Goal: Transaction & Acquisition: Book appointment/travel/reservation

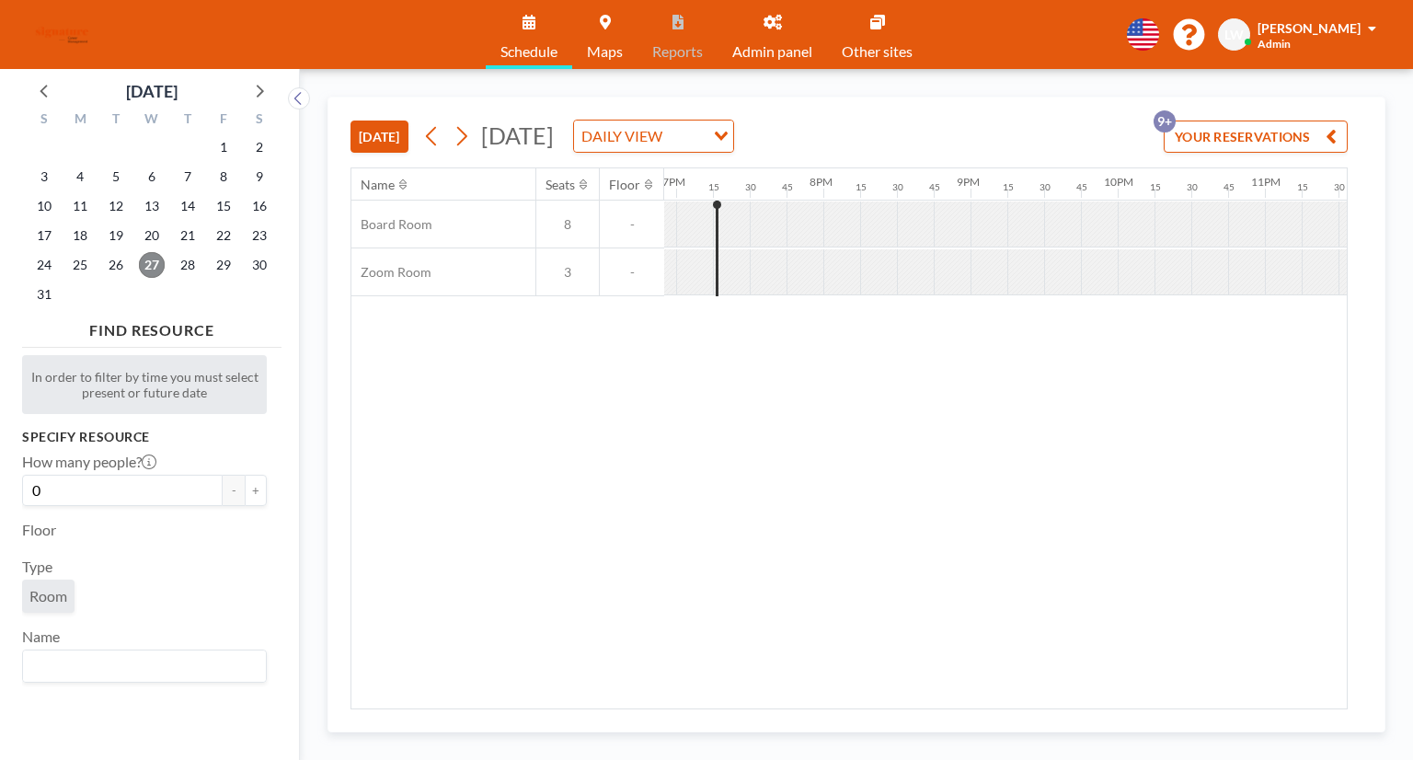
scroll to position [0, 2797]
click at [258, 94] on icon at bounding box center [259, 90] width 24 height 24
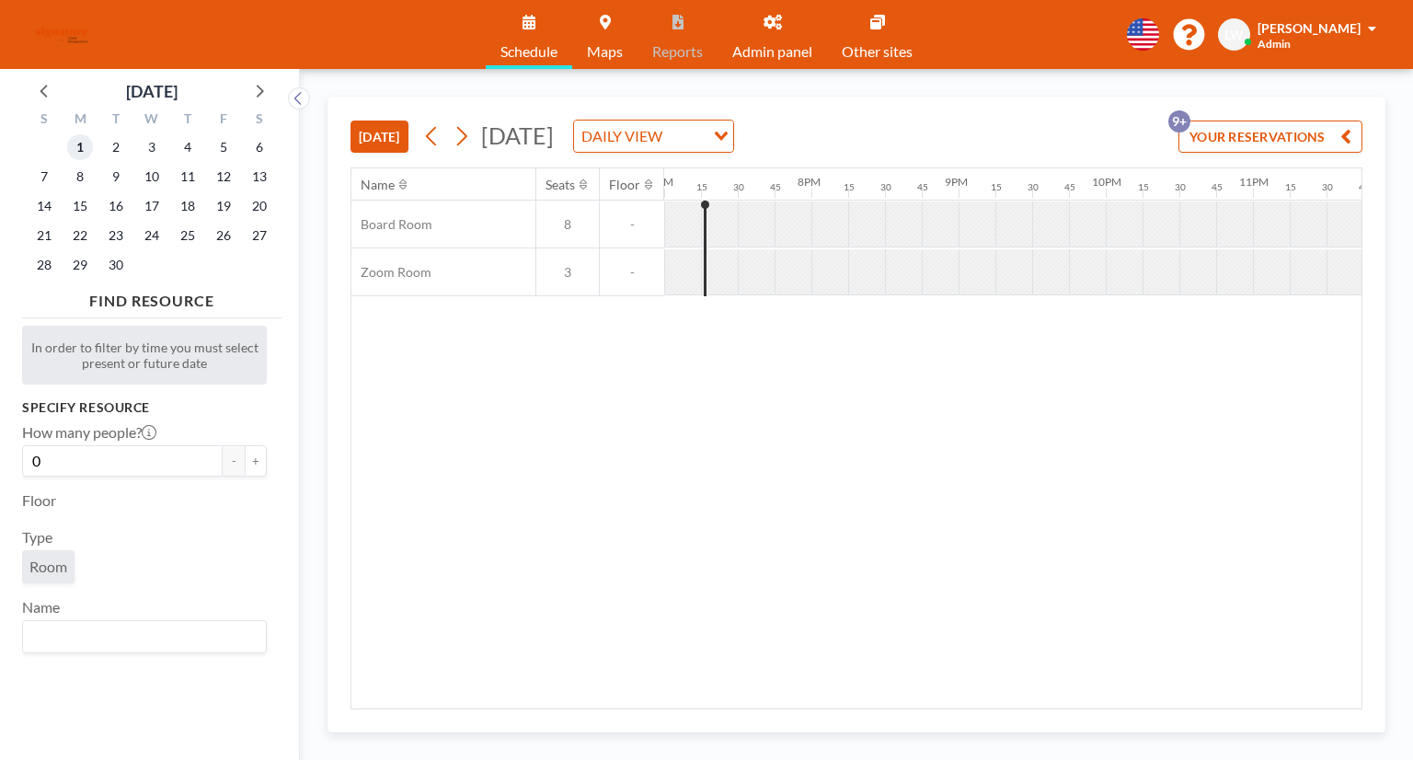
click at [75, 145] on span "1" at bounding box center [80, 147] width 26 height 26
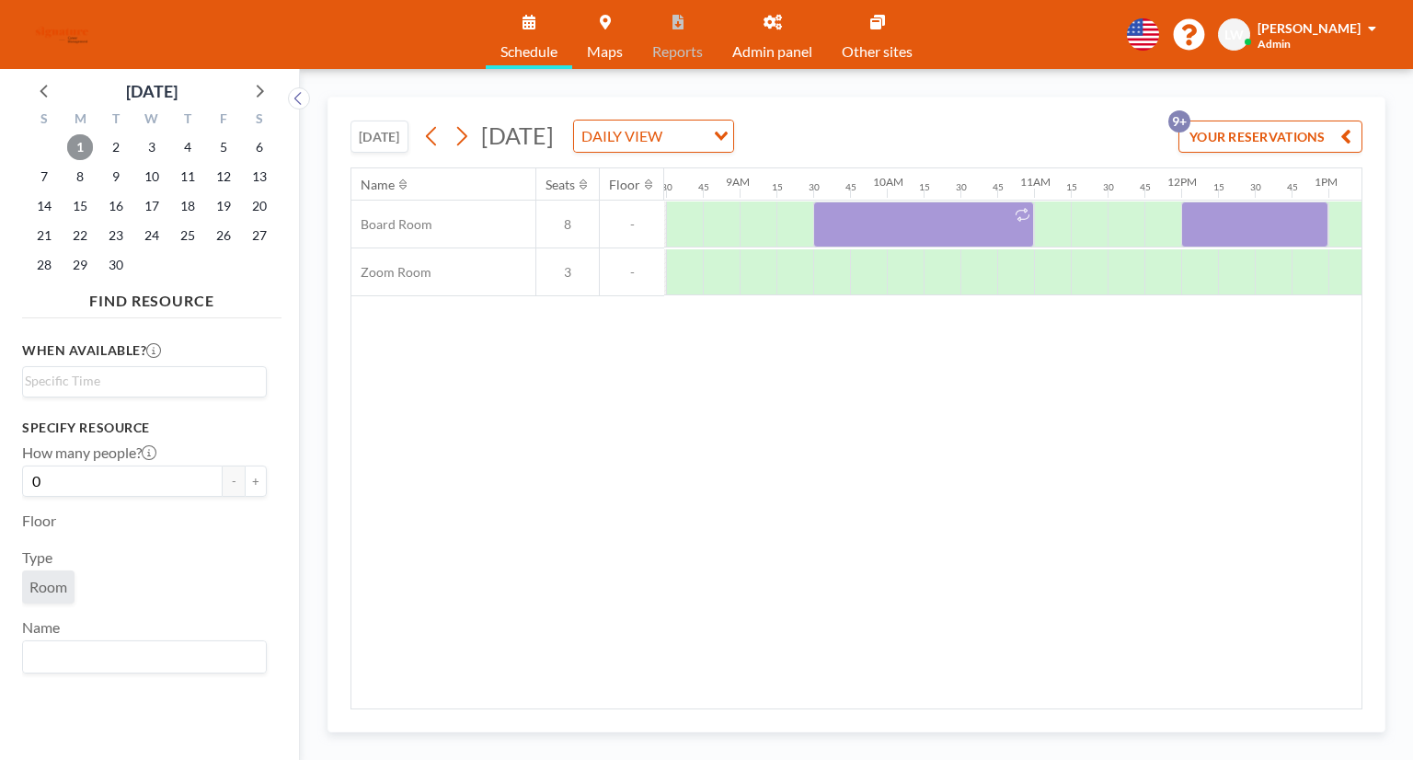
scroll to position [0, 1335]
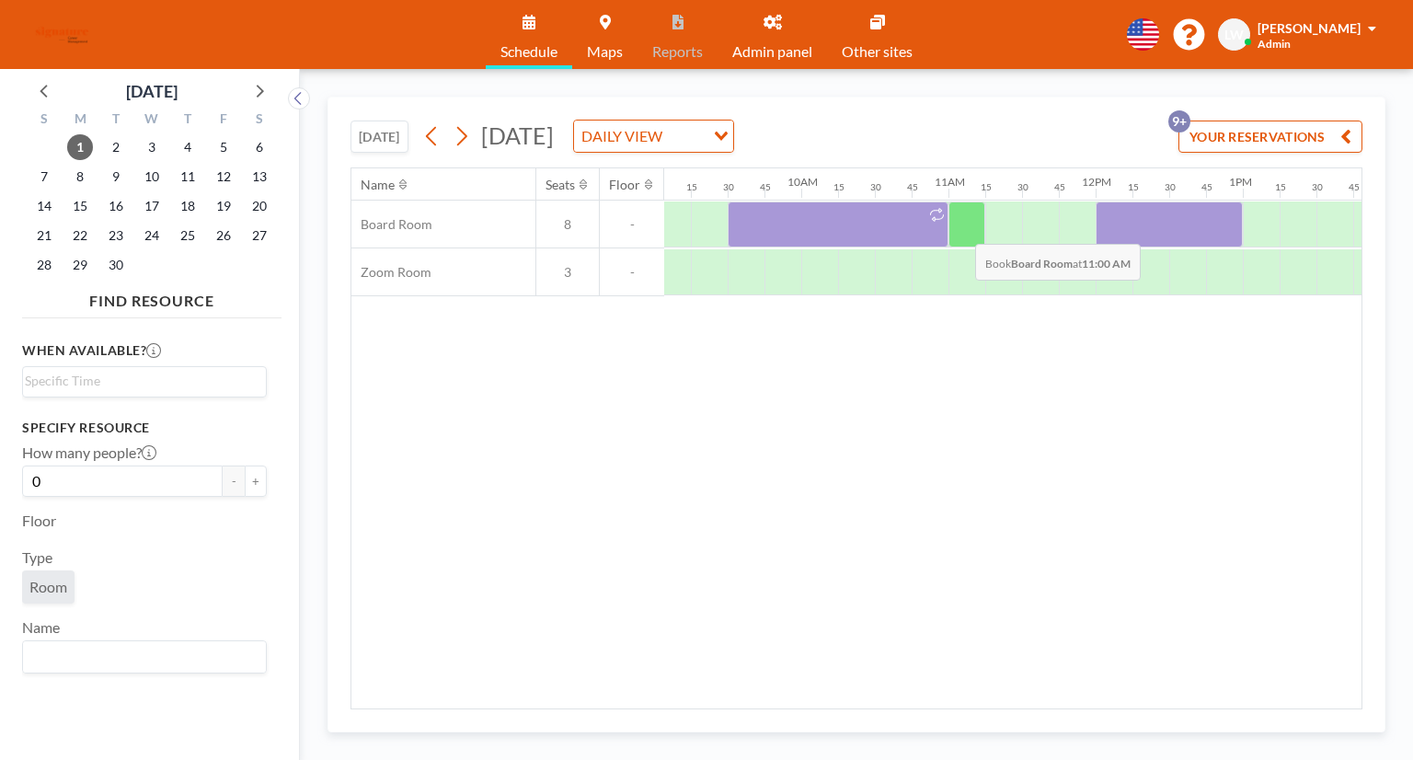
click at [961, 229] on div at bounding box center [967, 225] width 37 height 46
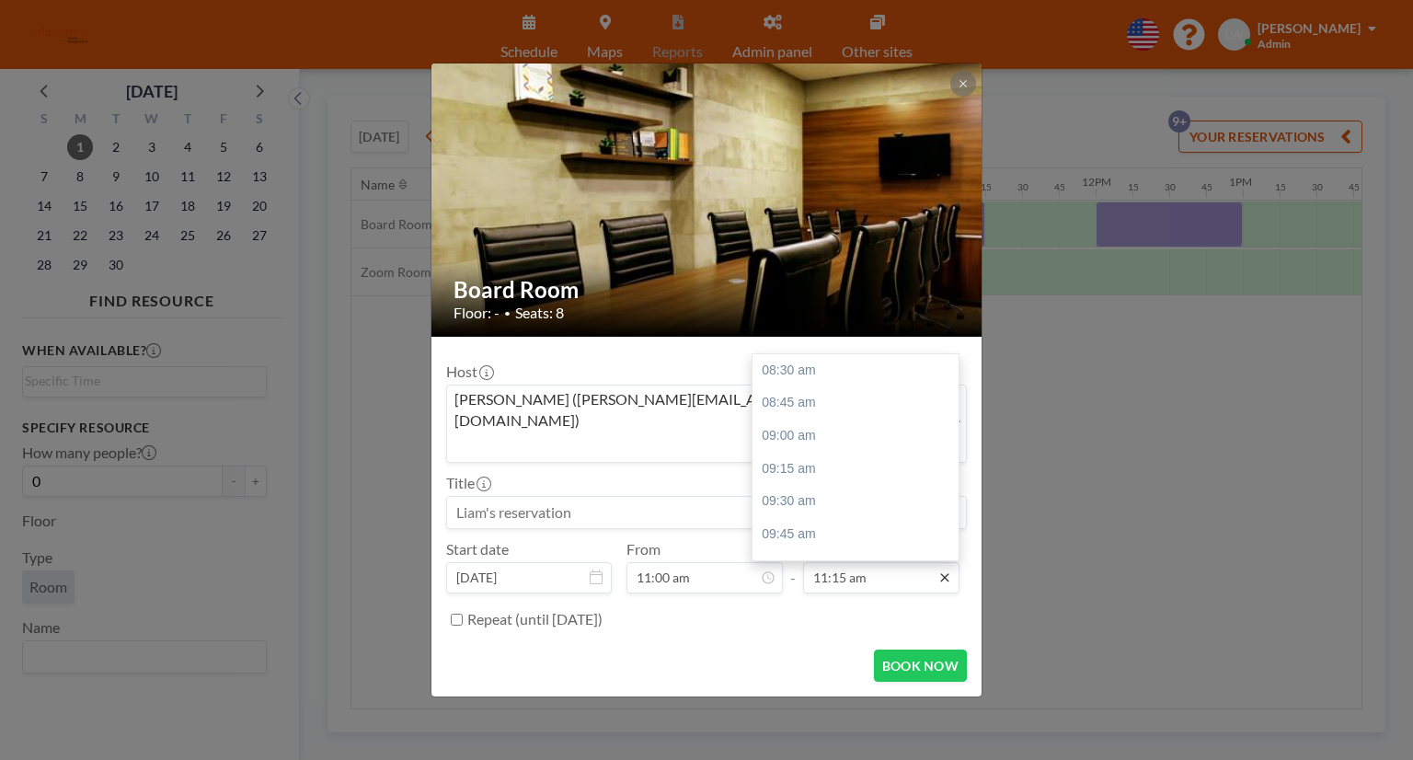
scroll to position [361, 0]
click at [844, 452] on div "12:00 pm" at bounding box center [860, 468] width 215 height 33
type input "12:00 pm"
click at [916, 650] on button "BOOK NOW" at bounding box center [920, 666] width 93 height 32
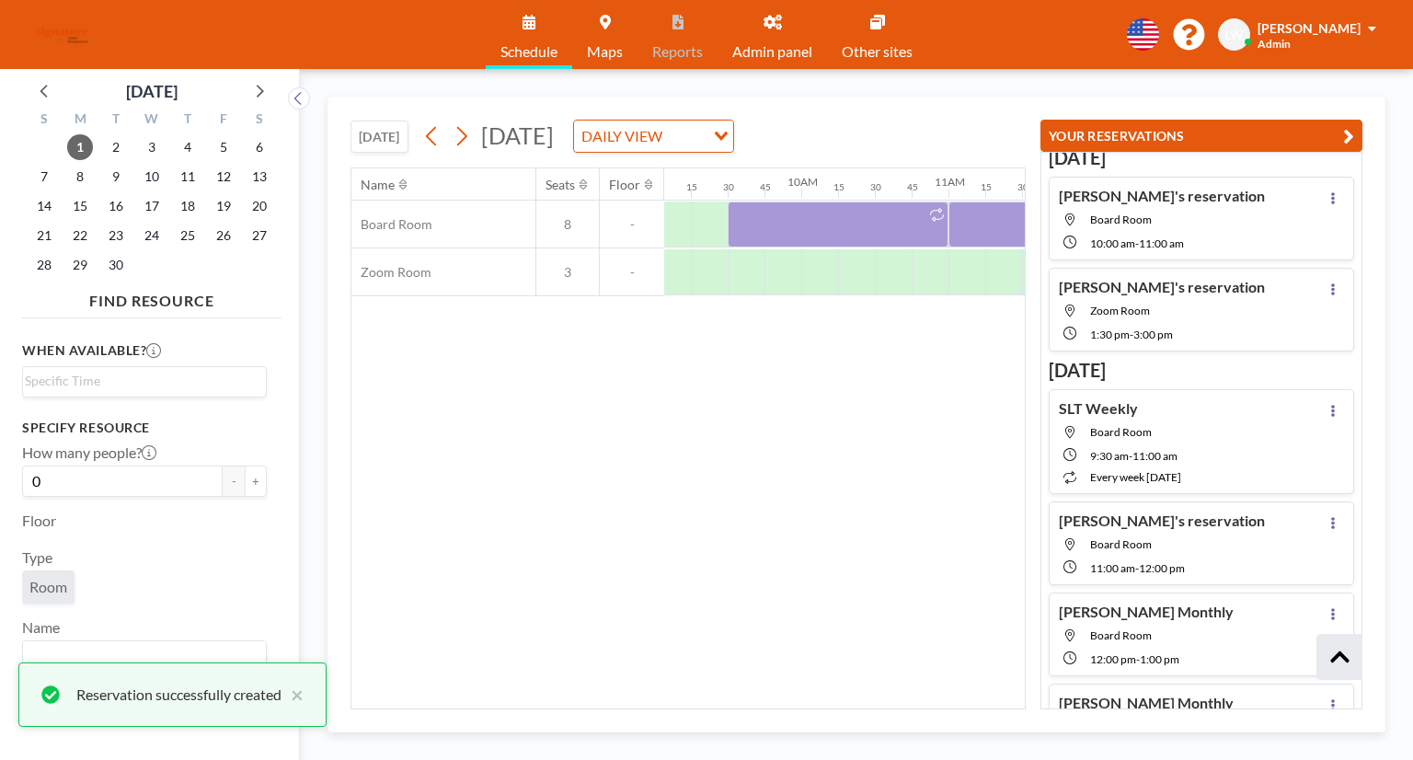
scroll to position [500, 0]
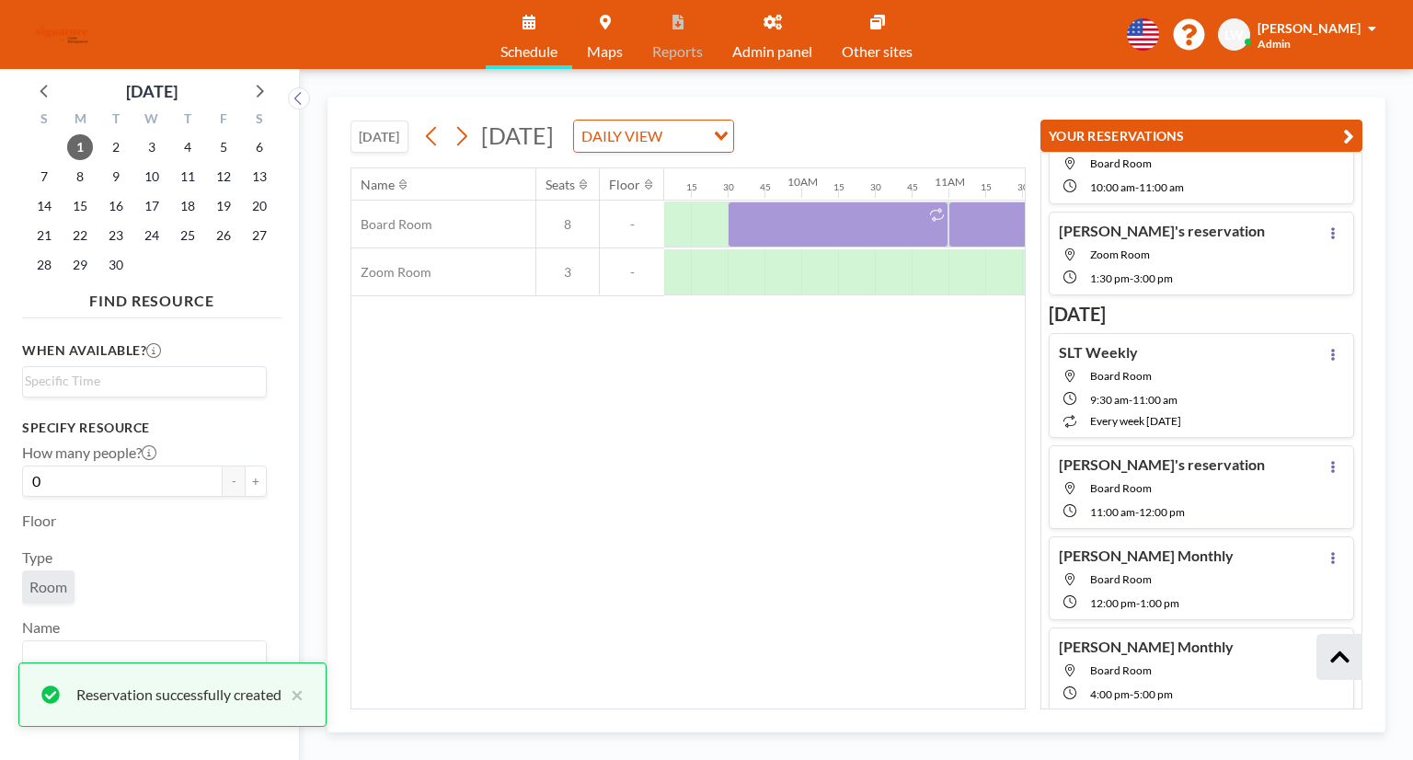
click at [1336, 130] on button "YOUR RESERVATIONS" at bounding box center [1202, 136] width 322 height 32
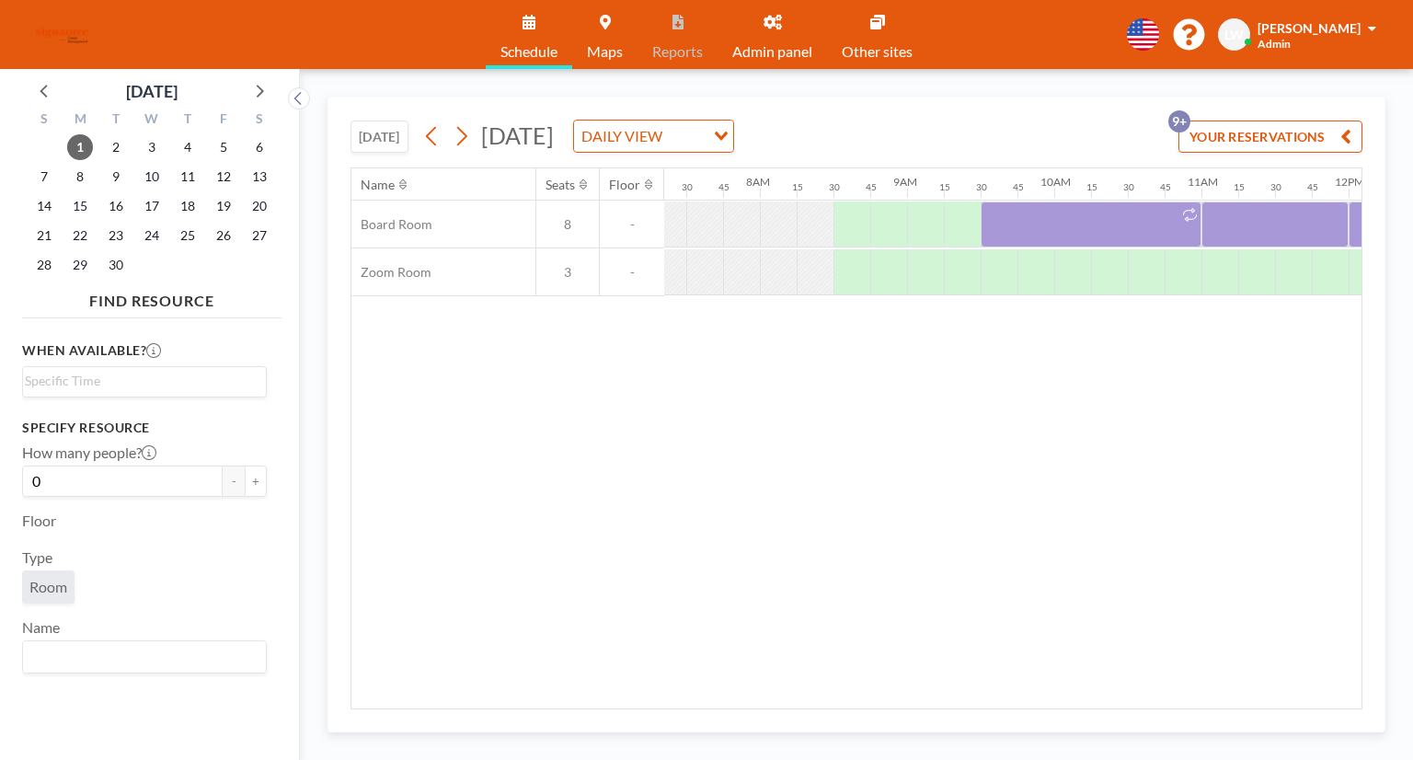
scroll to position [0, 1141]
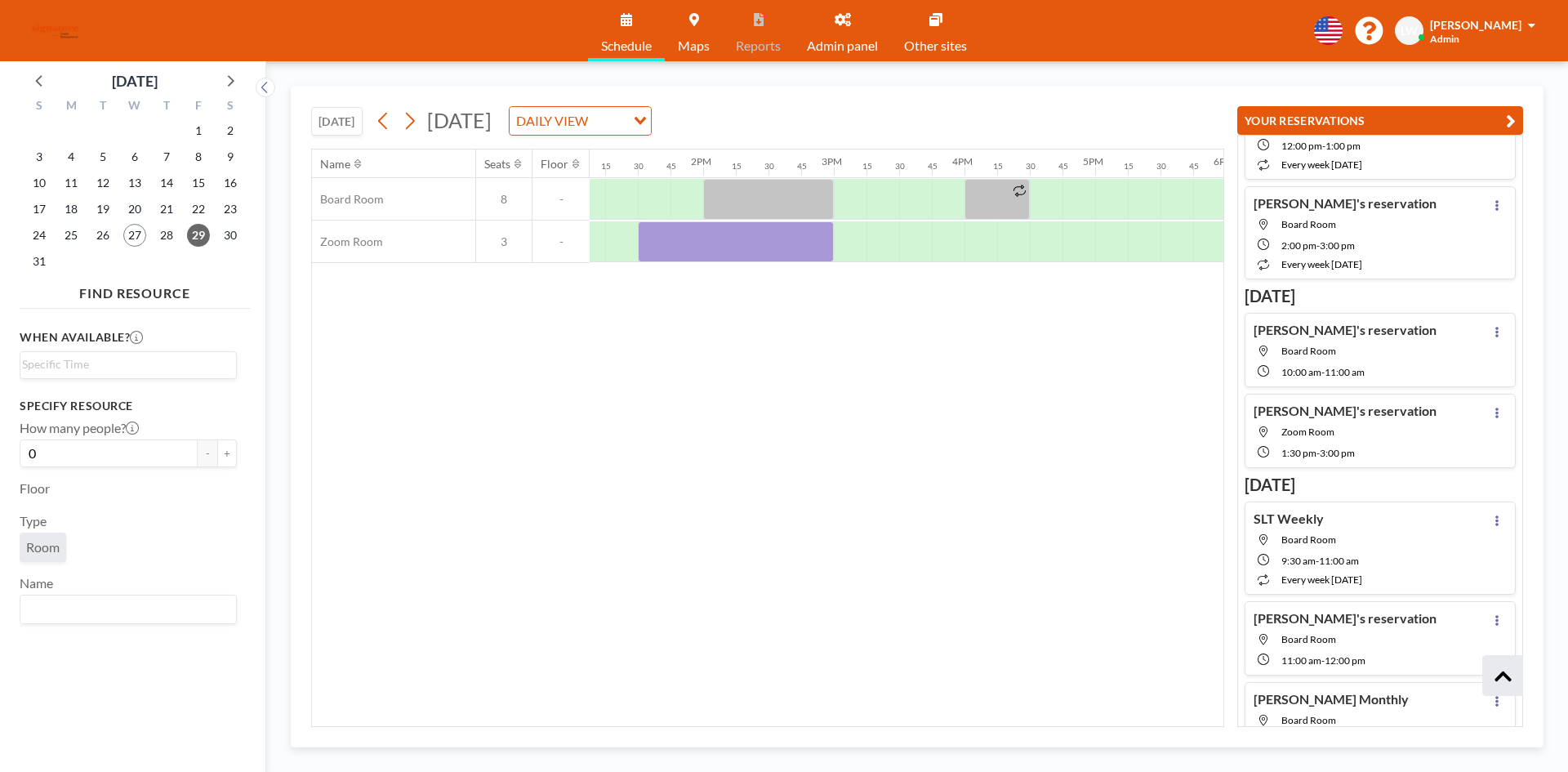
scroll to position [0, 1731]
